Goal: Task Accomplishment & Management: Manage account settings

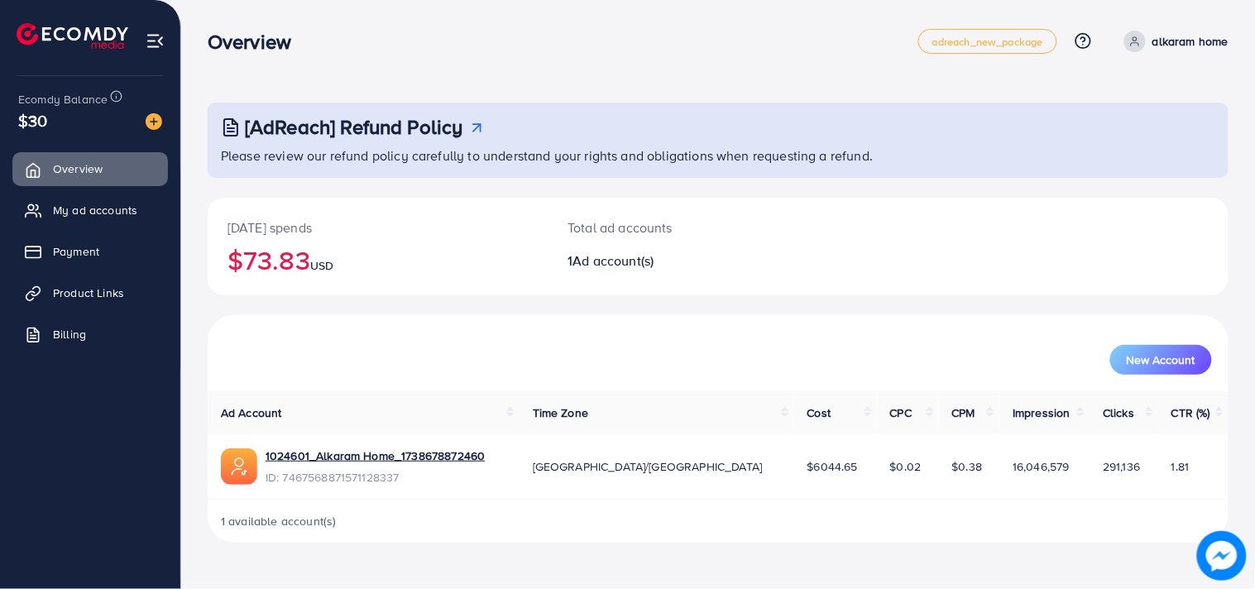
click at [1040, 374] on div "New Account" at bounding box center [718, 360] width 988 height 30
click at [45, 244] on icon at bounding box center [37, 252] width 17 height 17
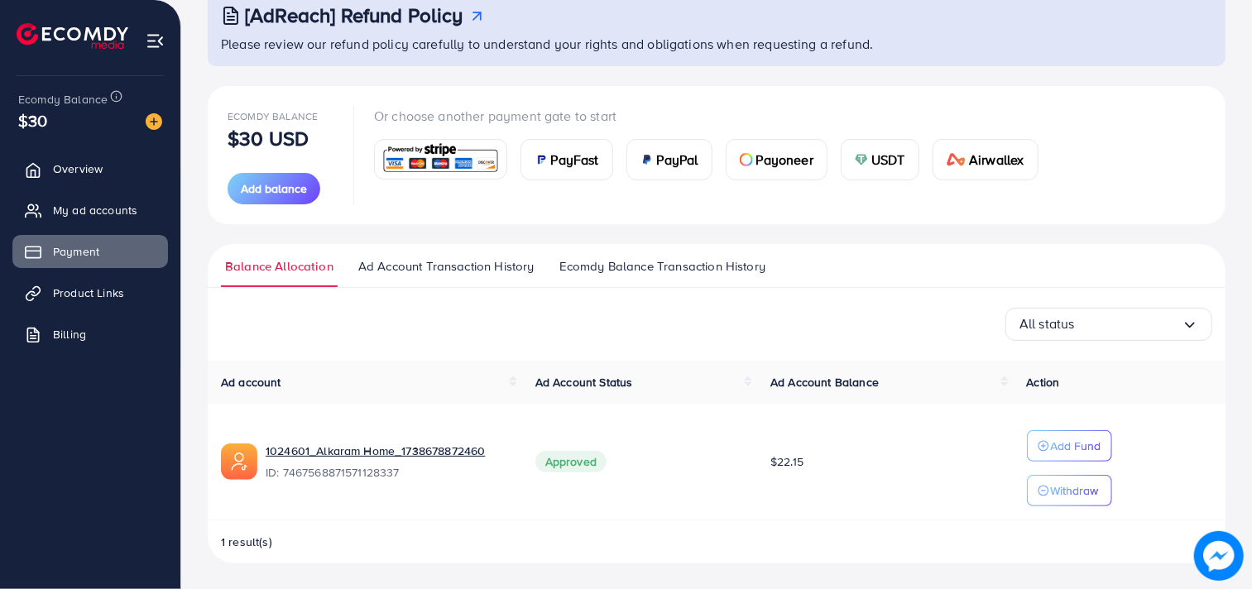
scroll to position [113, 0]
